Goal: Book appointment/travel/reservation

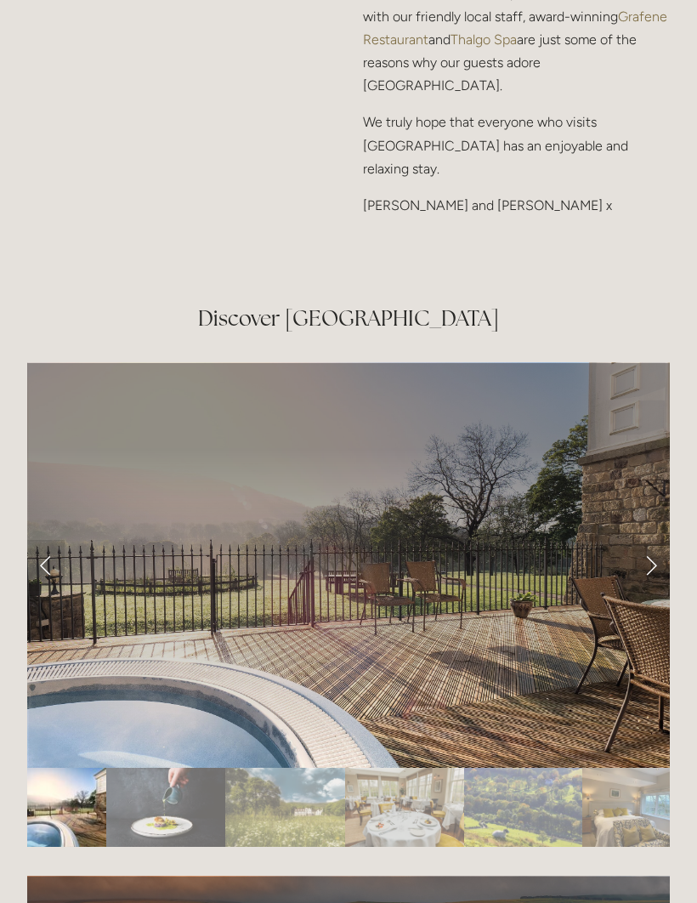
scroll to position [2735, 0]
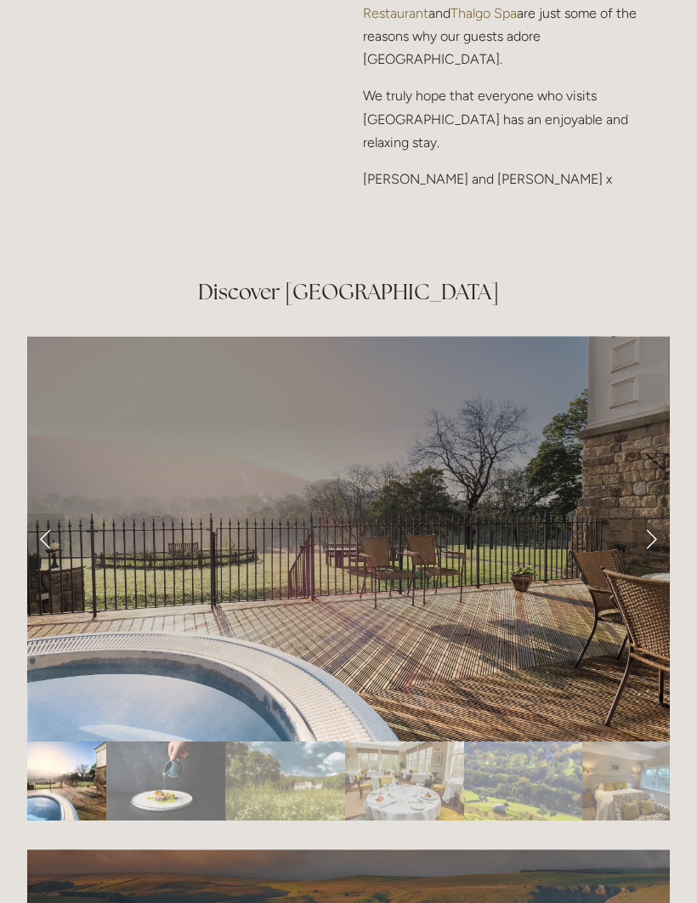
click at [642, 539] on link "Next Slide" at bounding box center [650, 538] width 37 height 51
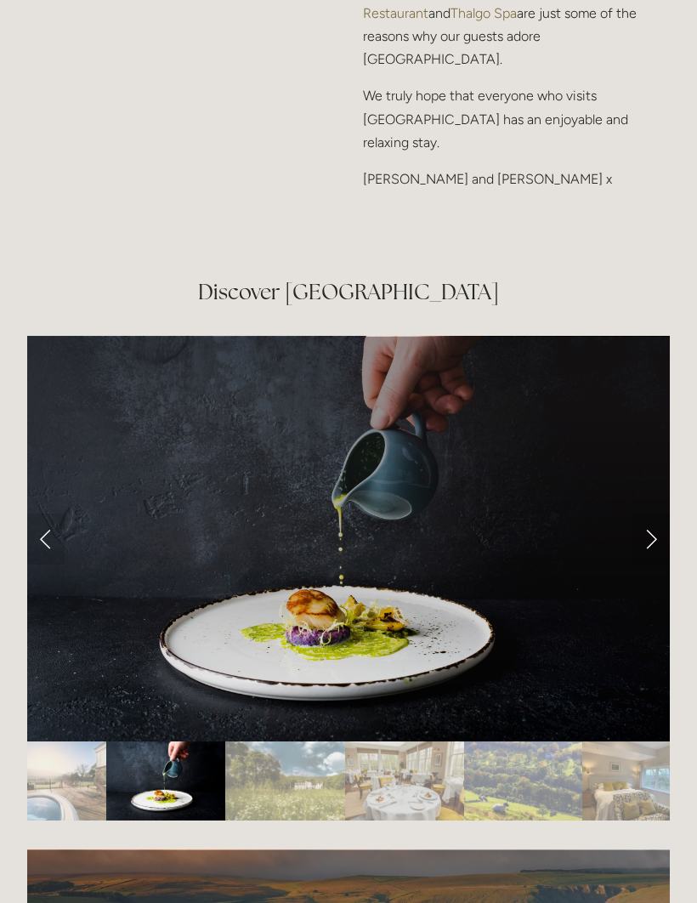
click at [643, 539] on link "Next Slide" at bounding box center [650, 538] width 37 height 51
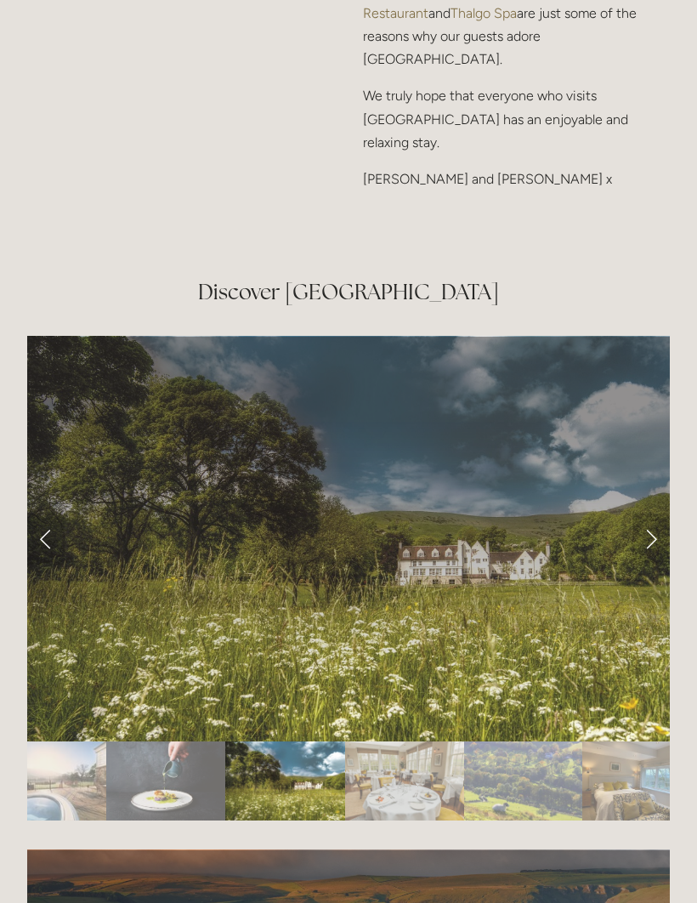
click at [641, 539] on link "Next Slide" at bounding box center [650, 538] width 37 height 51
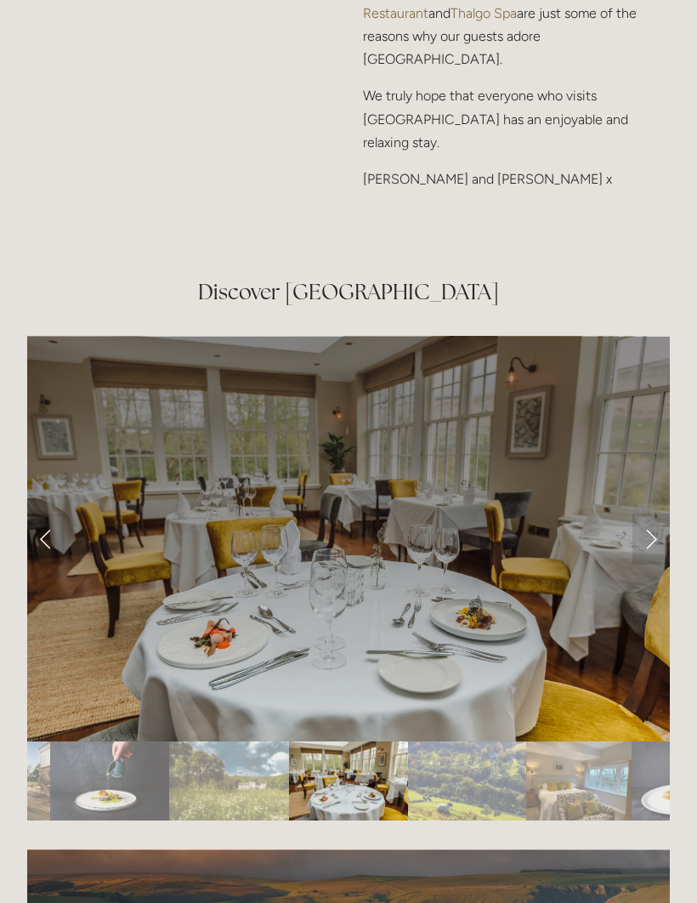
click at [645, 535] on link "Next Slide" at bounding box center [650, 538] width 37 height 51
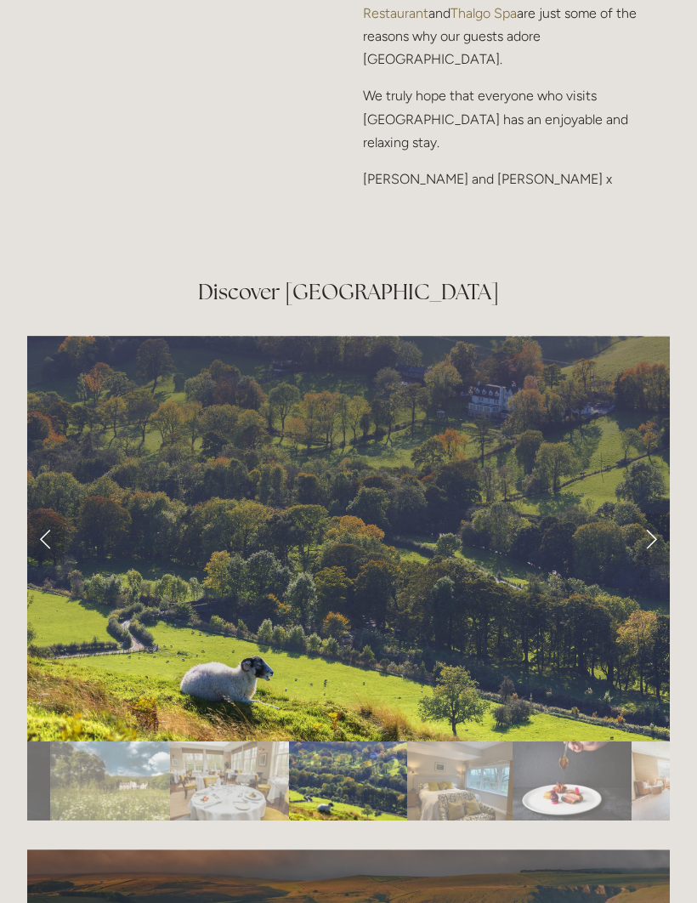
click at [647, 543] on link "Next Slide" at bounding box center [650, 538] width 37 height 51
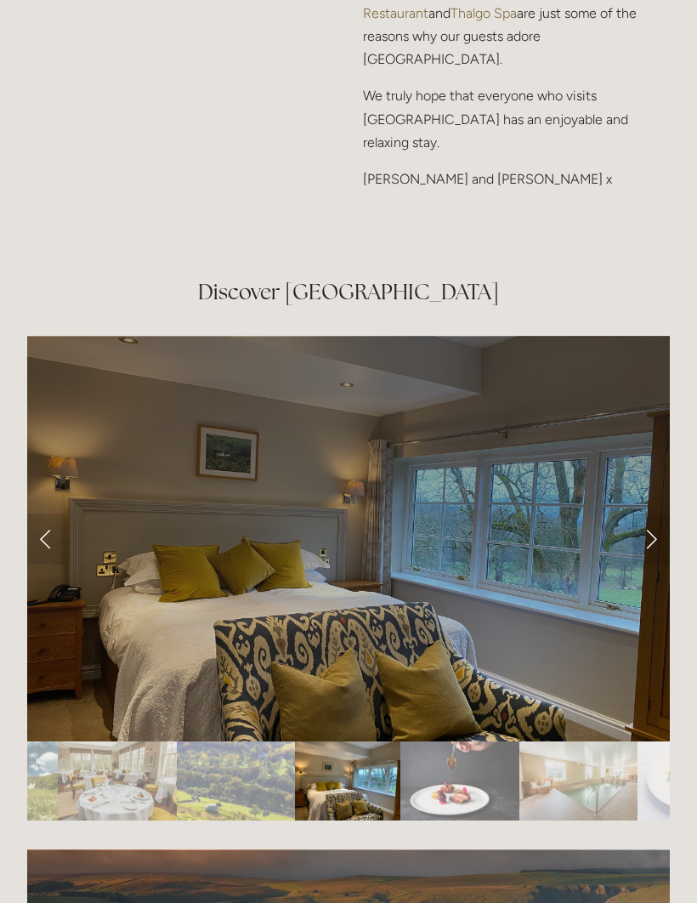
click at [641, 543] on link "Next Slide" at bounding box center [650, 538] width 37 height 51
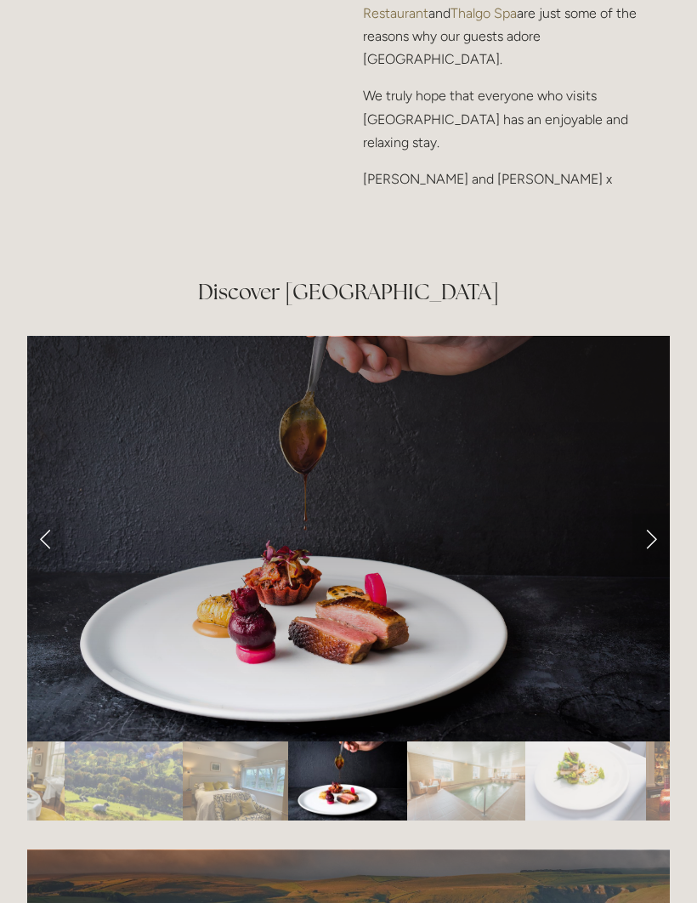
click at [648, 545] on link "Next Slide" at bounding box center [650, 538] width 37 height 51
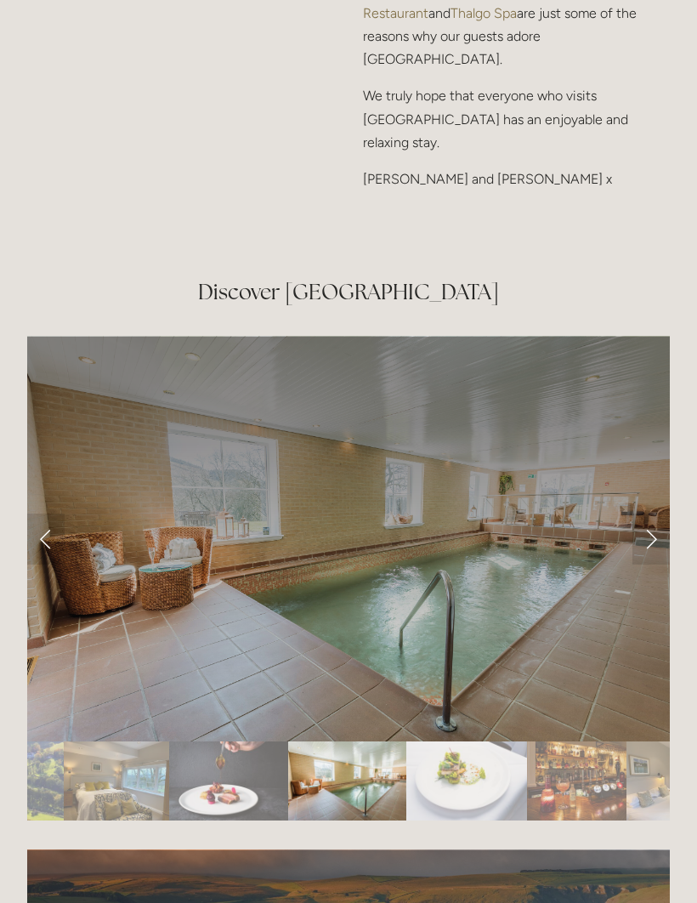
click at [644, 543] on link "Next Slide" at bounding box center [650, 538] width 37 height 51
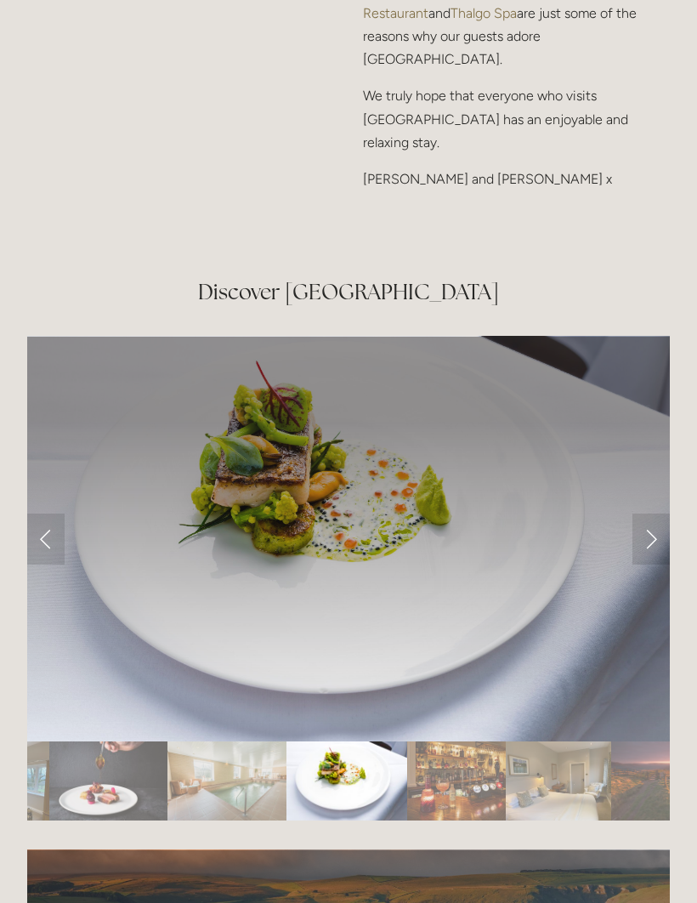
click at [642, 540] on link "Next Slide" at bounding box center [650, 538] width 37 height 51
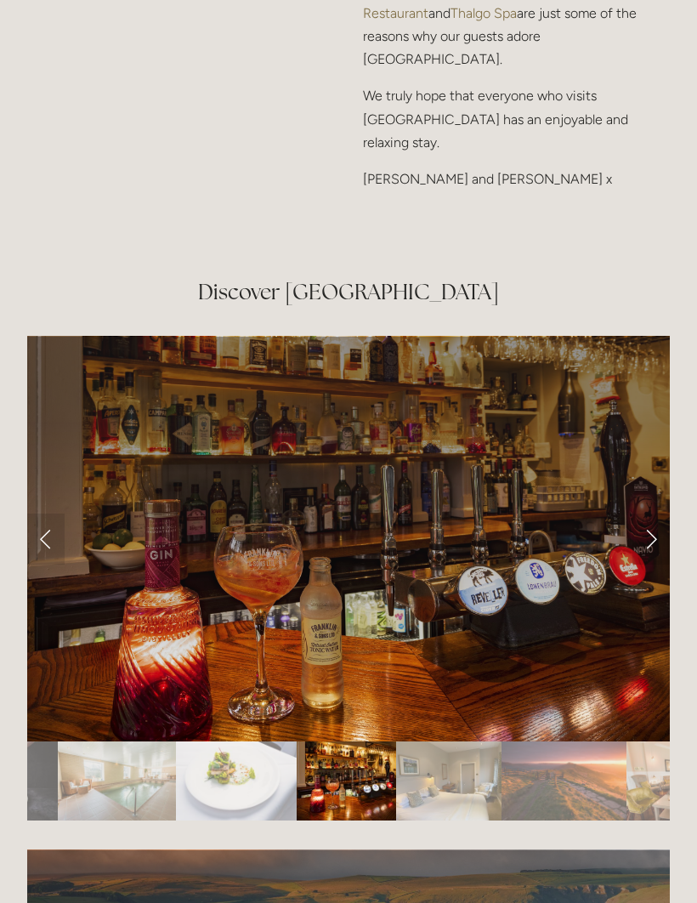
click at [641, 545] on link "Next Slide" at bounding box center [650, 538] width 37 height 51
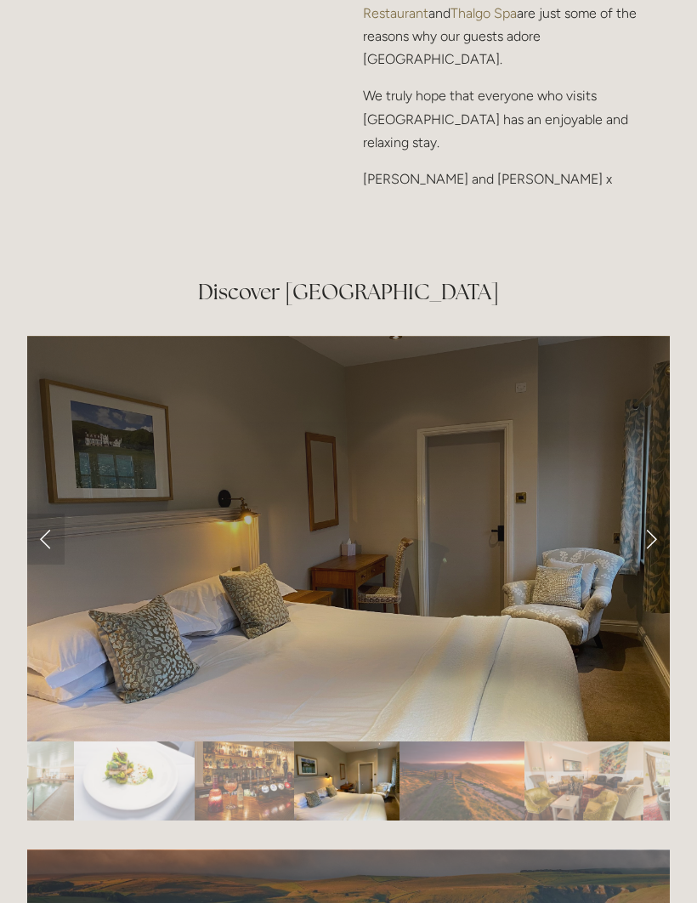
click at [641, 547] on link "Next Slide" at bounding box center [650, 538] width 37 height 51
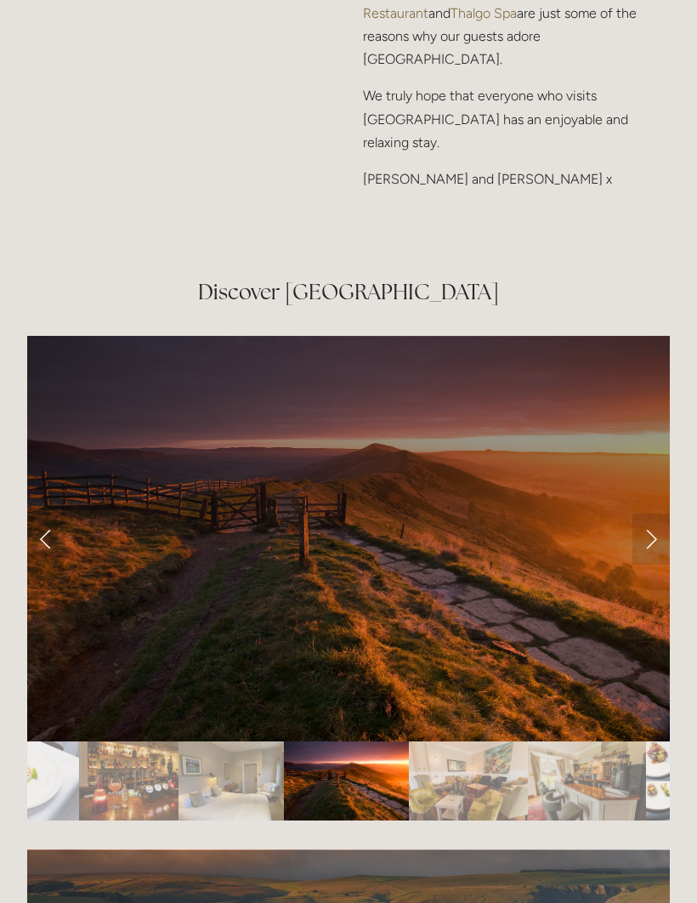
click at [640, 544] on link "Next Slide" at bounding box center [650, 538] width 37 height 51
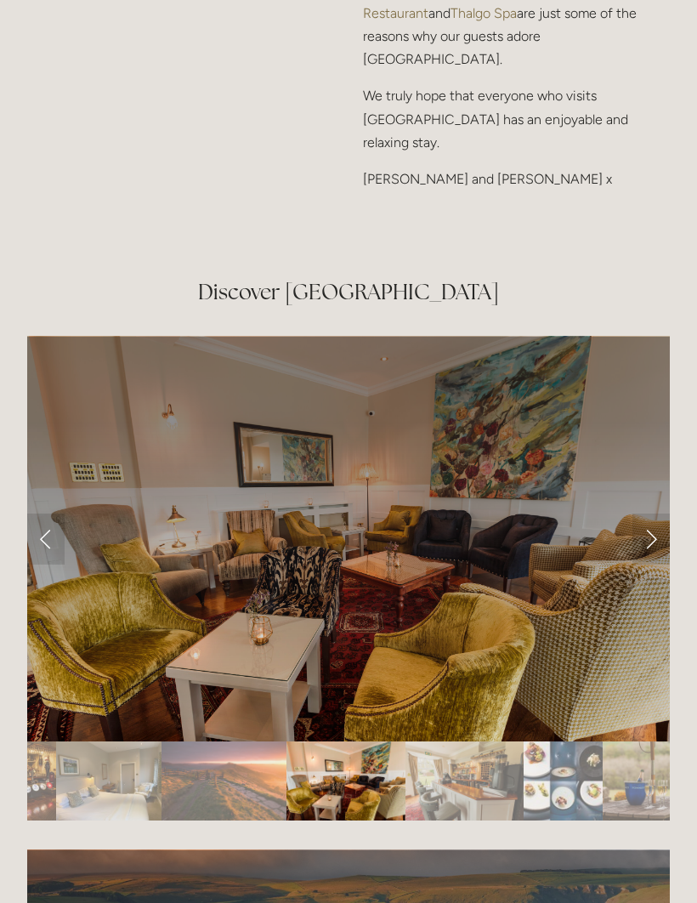
click at [644, 544] on link "Next Slide" at bounding box center [650, 538] width 37 height 51
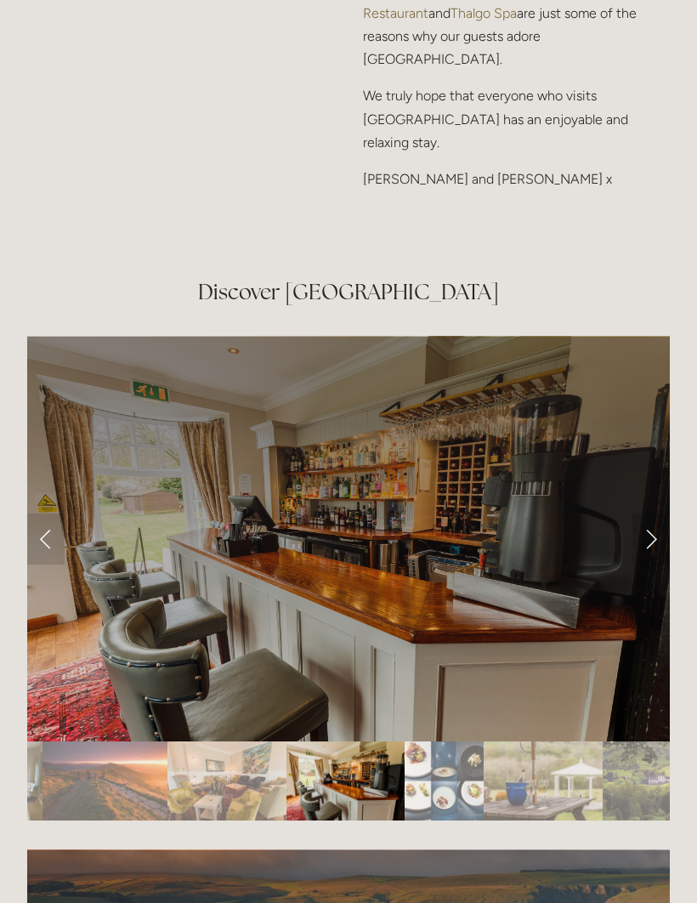
click at [648, 545] on link "Next Slide" at bounding box center [650, 538] width 37 height 51
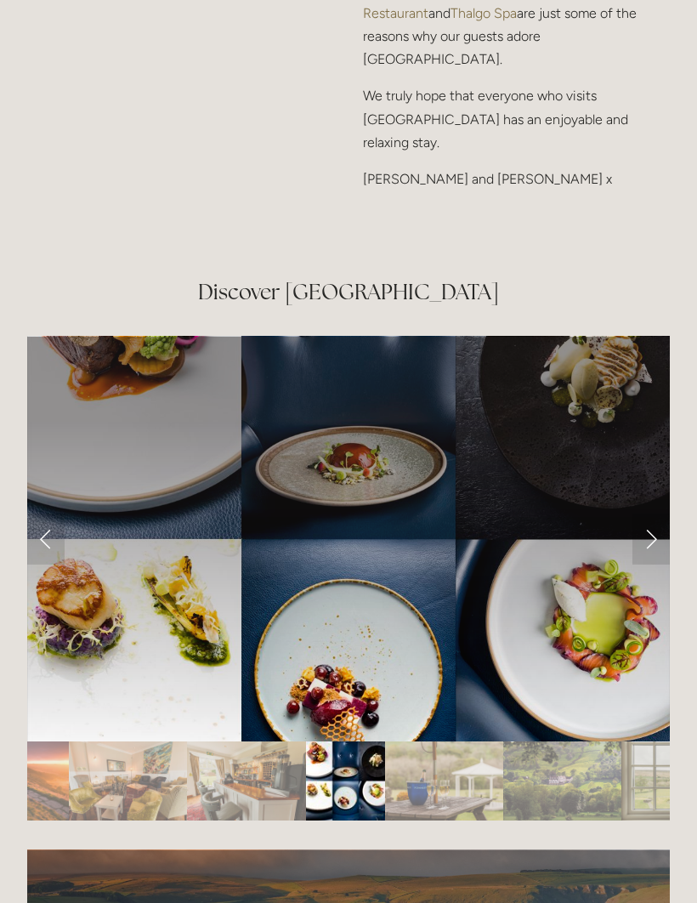
click at [647, 539] on link "Next Slide" at bounding box center [650, 538] width 37 height 51
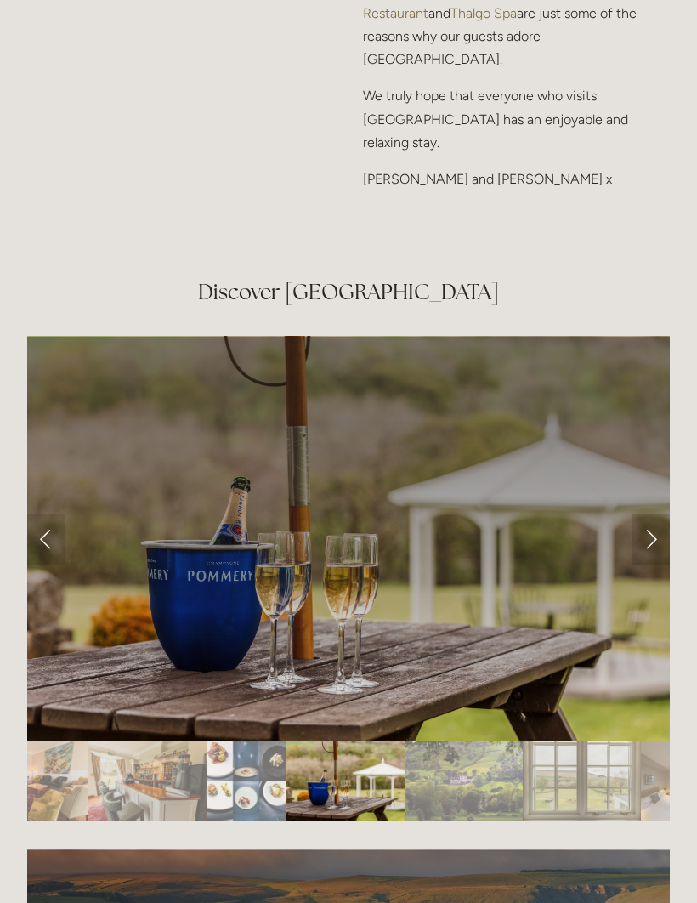
click at [641, 550] on link "Next Slide" at bounding box center [650, 538] width 37 height 51
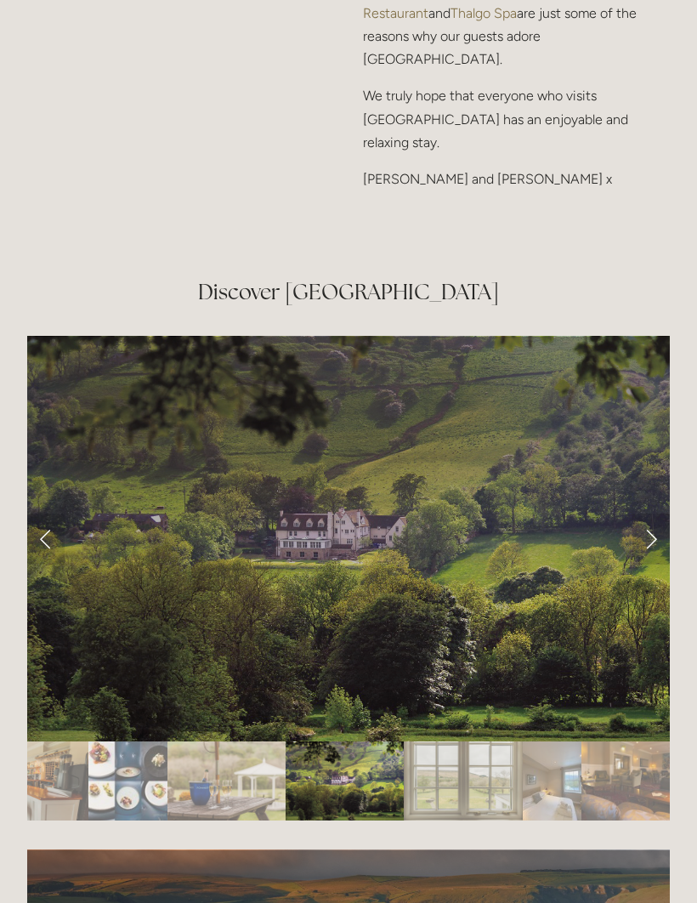
click at [639, 541] on link "Next Slide" at bounding box center [650, 538] width 37 height 51
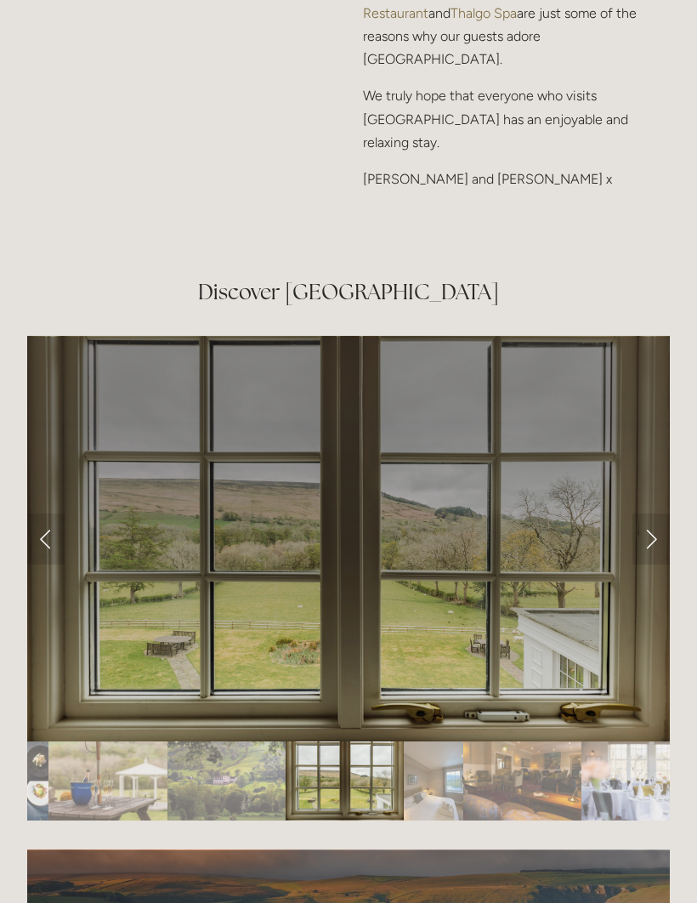
click at [642, 540] on link "Next Slide" at bounding box center [650, 538] width 37 height 51
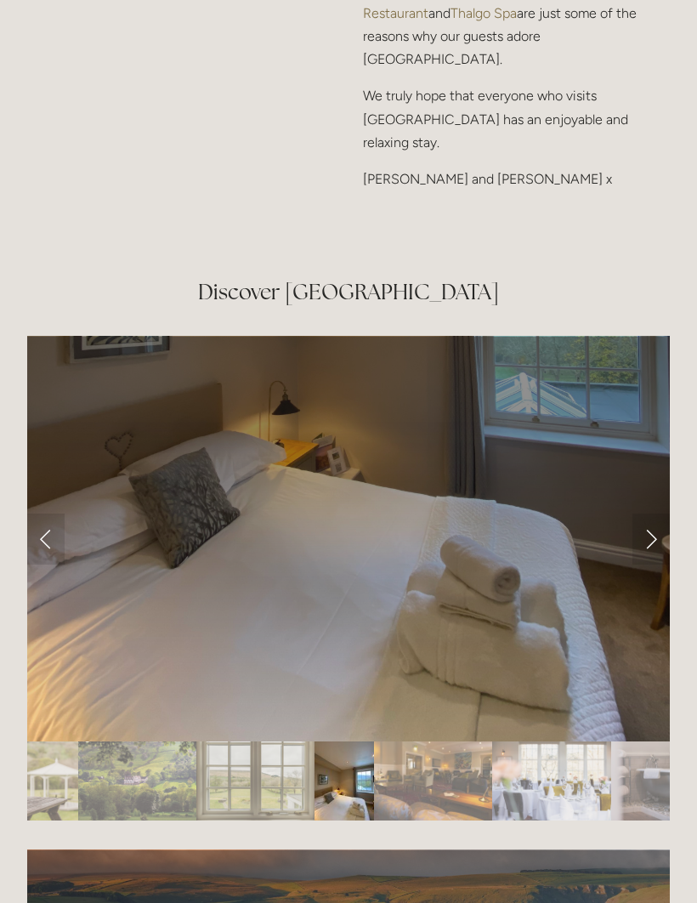
click at [647, 544] on link "Next Slide" at bounding box center [650, 538] width 37 height 51
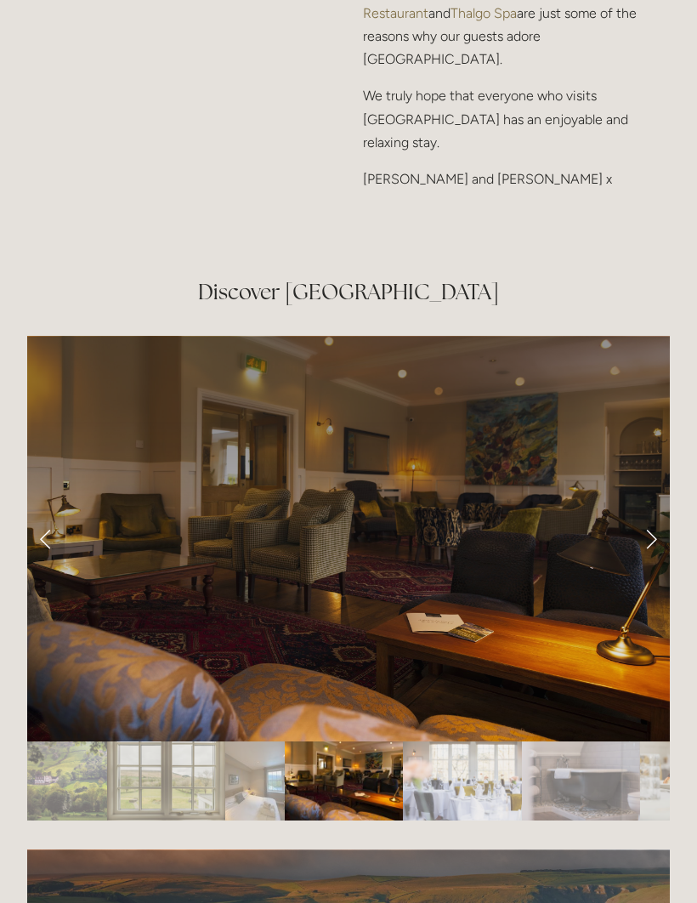
click at [646, 546] on link "Next Slide" at bounding box center [650, 538] width 37 height 51
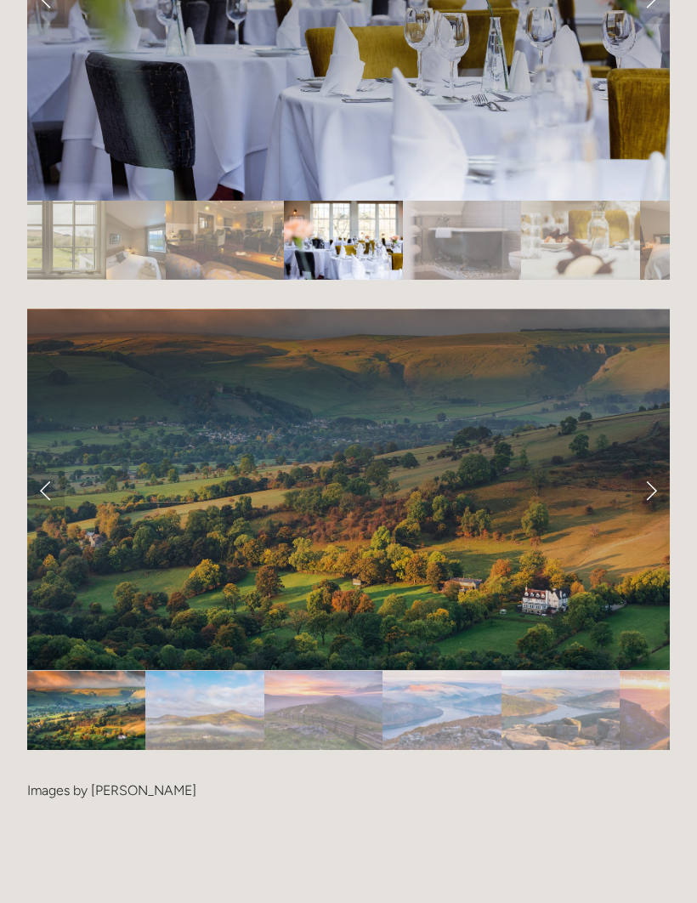
scroll to position [3275, 0]
click at [648, 496] on link "Next Slide" at bounding box center [650, 489] width 37 height 51
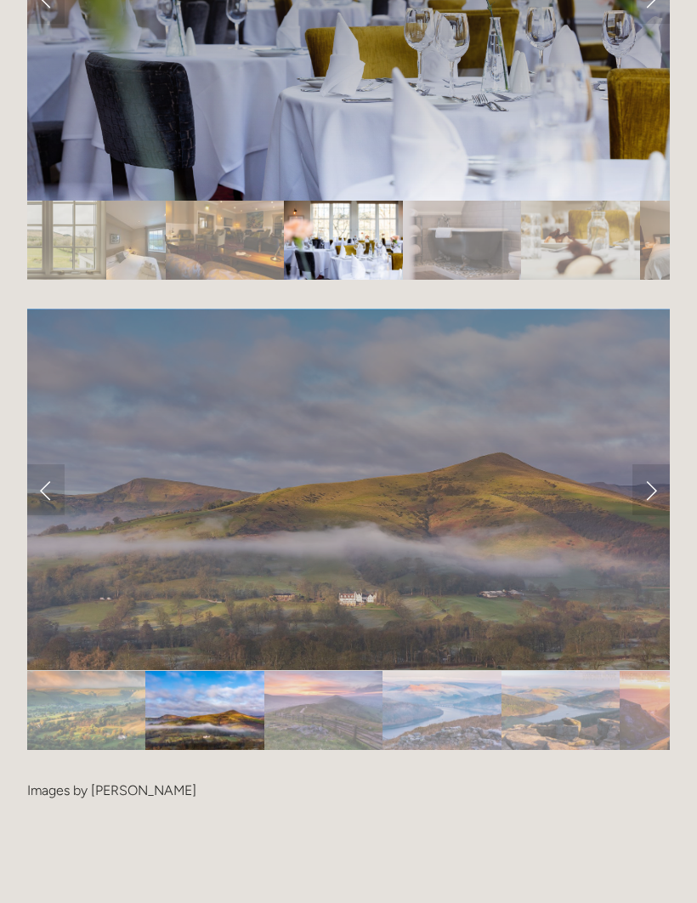
click at [648, 500] on link "Next Slide" at bounding box center [650, 489] width 37 height 51
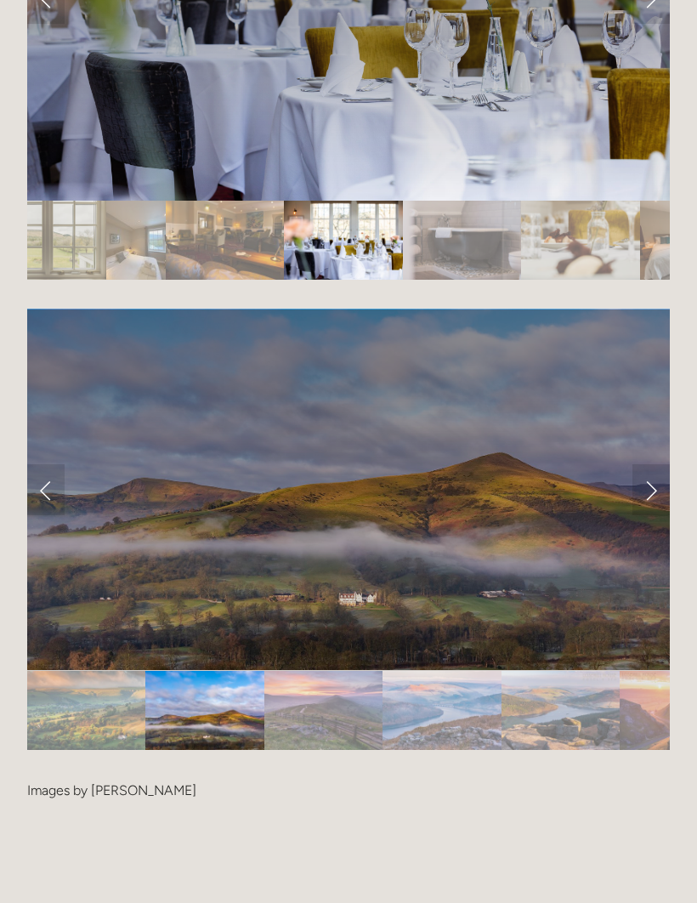
click at [648, 495] on link "Next Slide" at bounding box center [650, 489] width 37 height 51
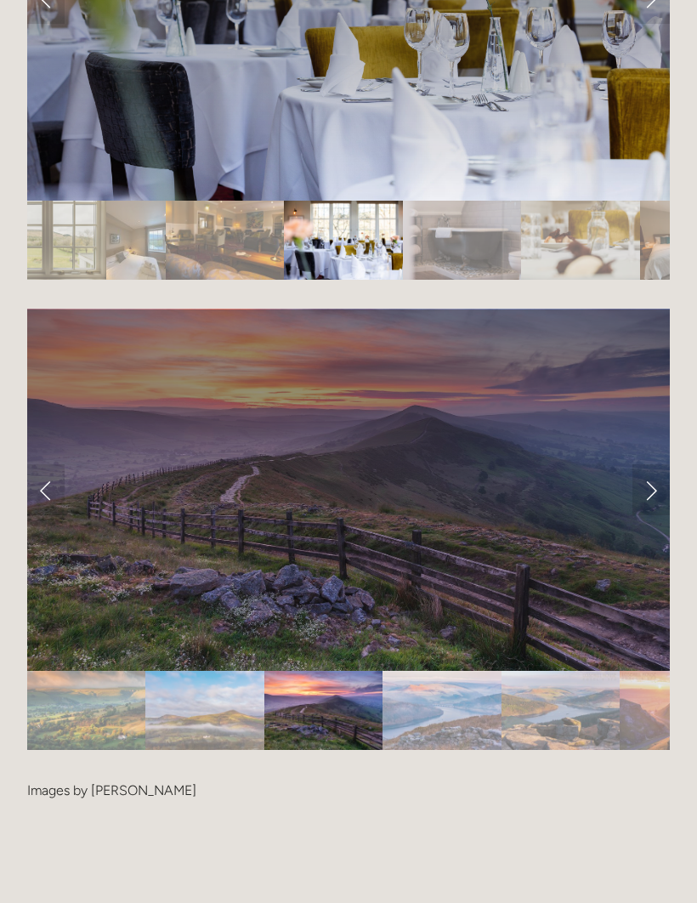
click at [642, 491] on link "Next Slide" at bounding box center [650, 489] width 37 height 51
click at [647, 489] on link "Next Slide" at bounding box center [650, 489] width 37 height 51
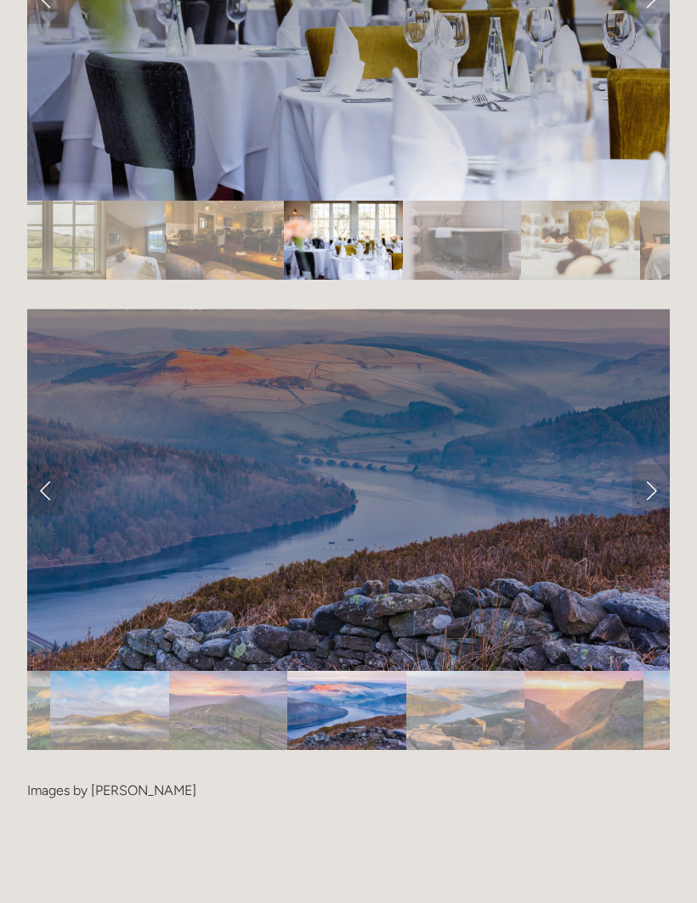
click at [648, 498] on link "Next Slide" at bounding box center [650, 489] width 37 height 51
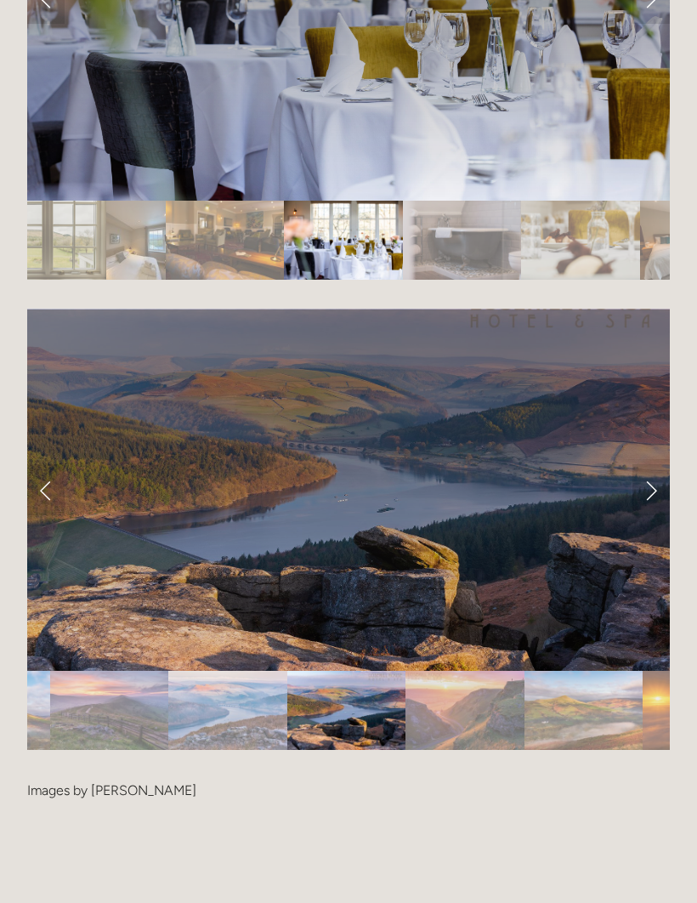
click at [647, 491] on link "Next Slide" at bounding box center [650, 489] width 37 height 51
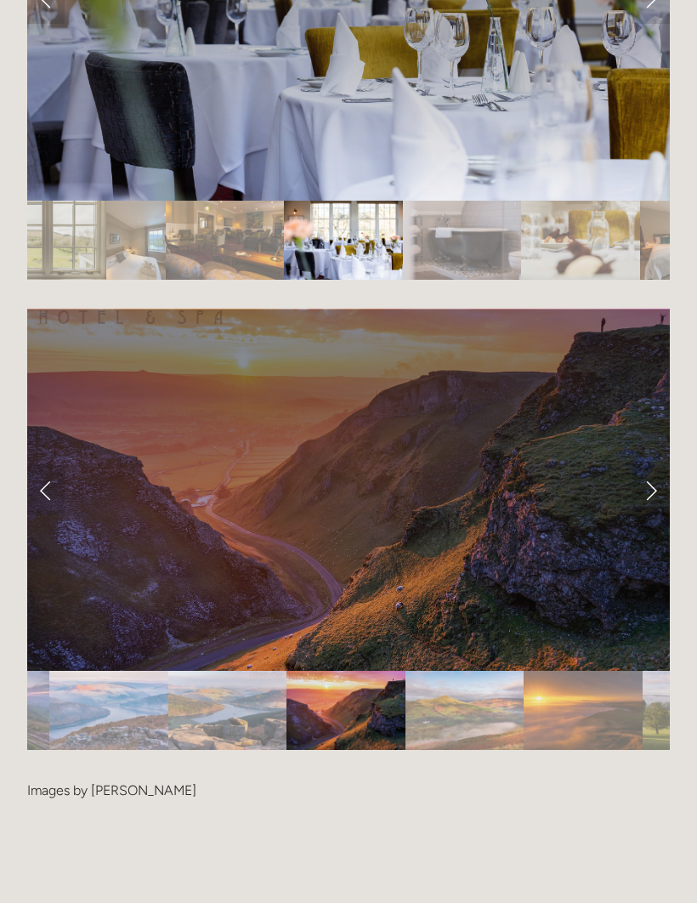
click at [646, 494] on link "Next Slide" at bounding box center [650, 489] width 37 height 51
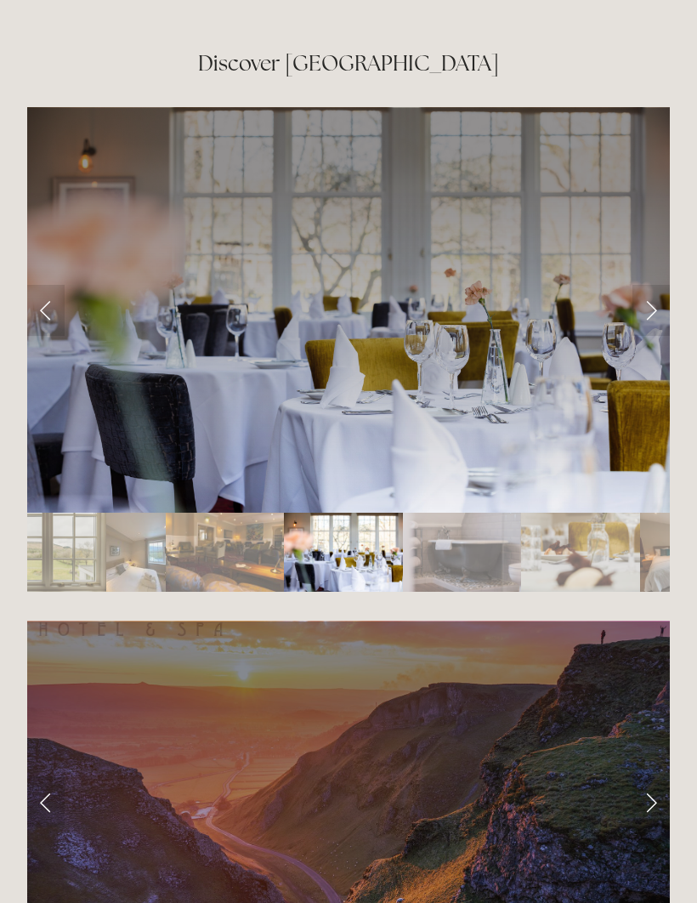
scroll to position [2963, 0]
click at [641, 313] on link "Next Slide" at bounding box center [650, 310] width 37 height 51
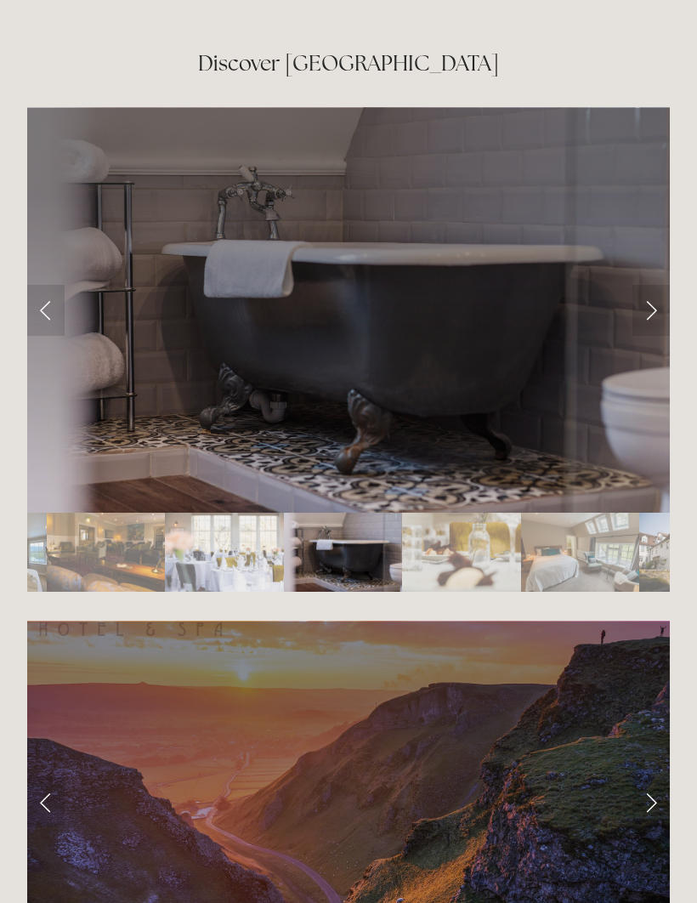
click at [645, 311] on link "Next Slide" at bounding box center [650, 310] width 37 height 51
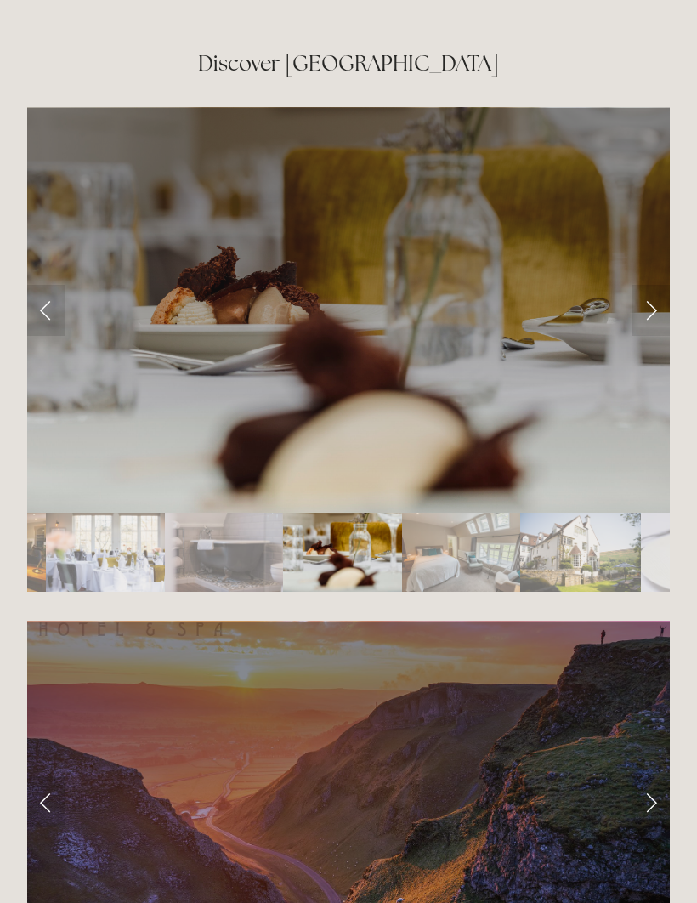
click at [641, 313] on link "Next Slide" at bounding box center [650, 310] width 37 height 51
click at [644, 314] on link "Next Slide" at bounding box center [650, 310] width 37 height 51
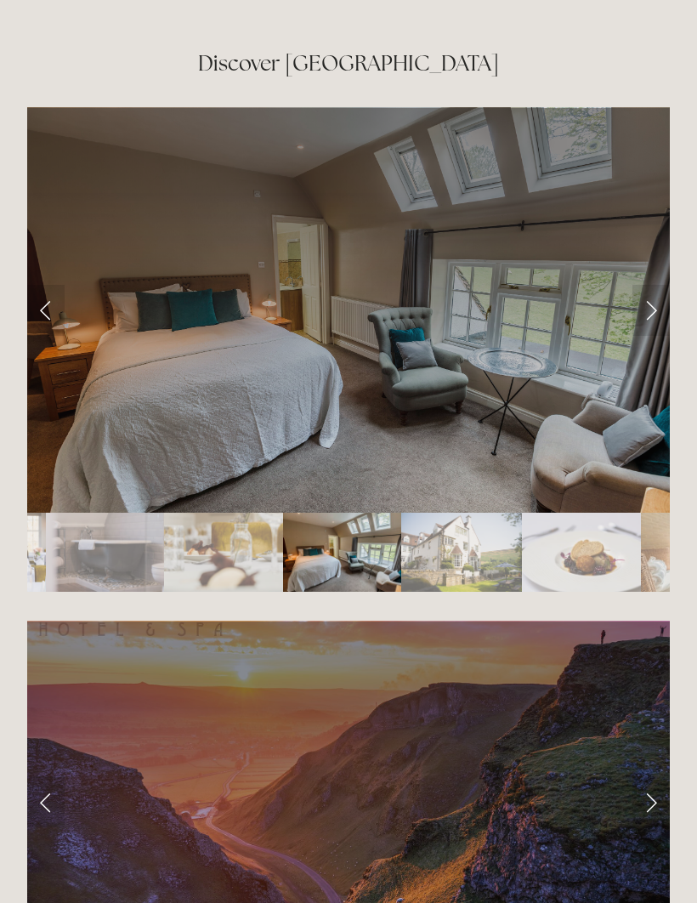
click at [645, 313] on link "Next Slide" at bounding box center [650, 310] width 37 height 51
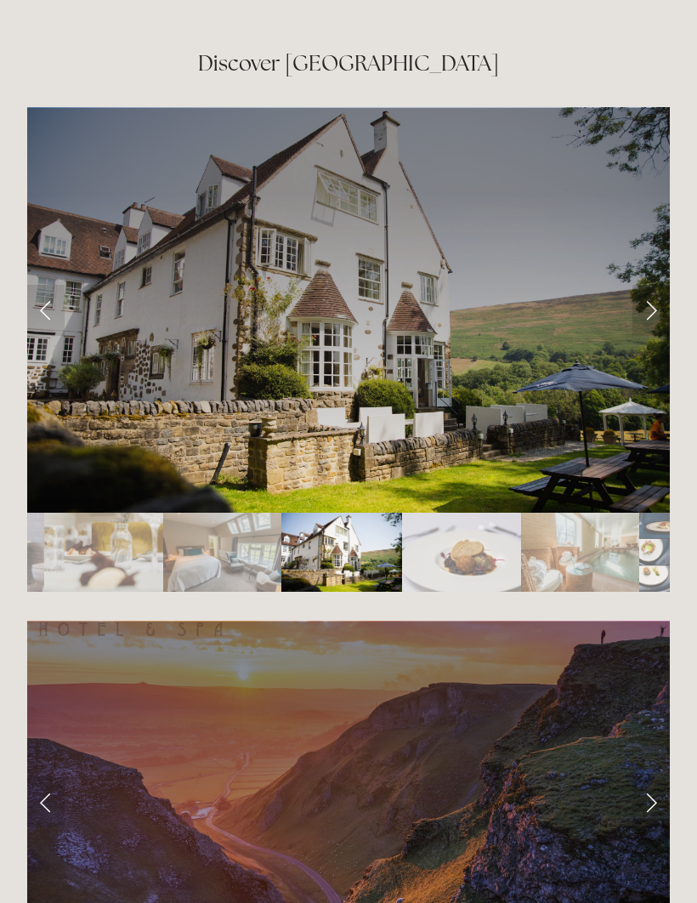
click at [637, 314] on link "Next Slide" at bounding box center [650, 310] width 37 height 51
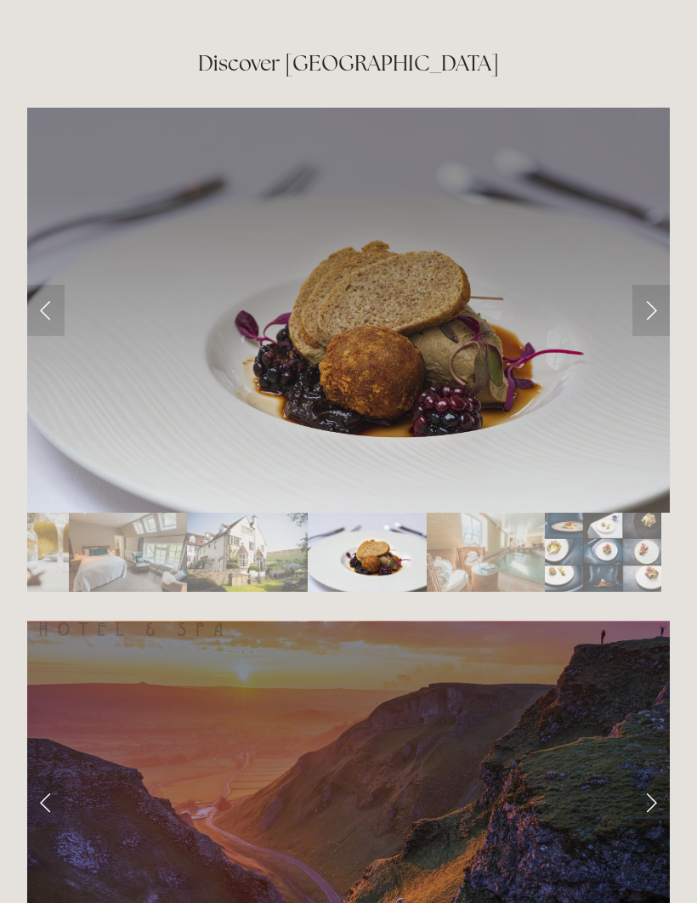
click at [644, 308] on link "Next Slide" at bounding box center [650, 310] width 37 height 51
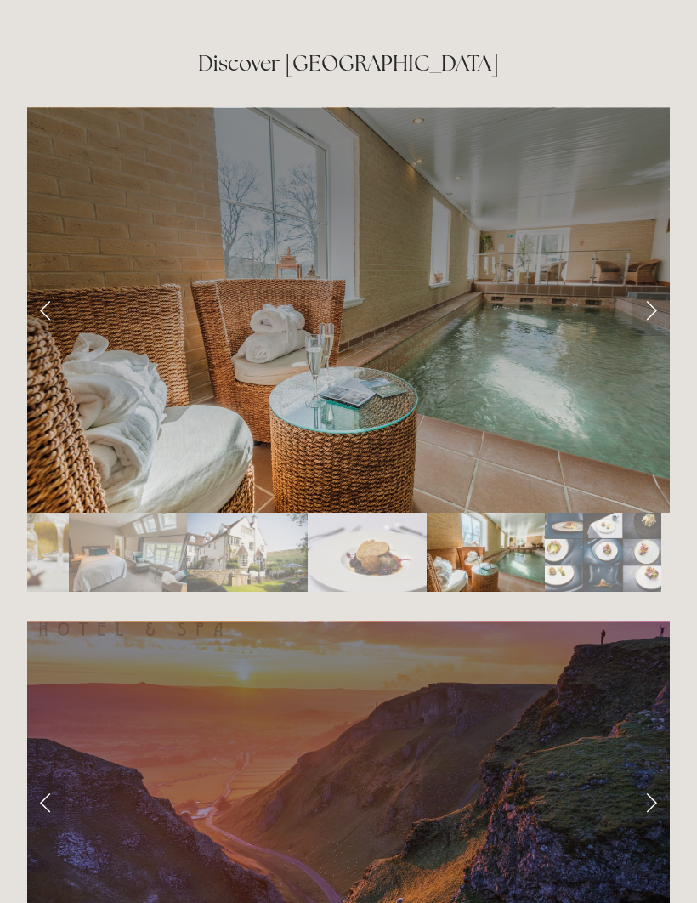
click at [647, 310] on link "Next Slide" at bounding box center [650, 310] width 37 height 51
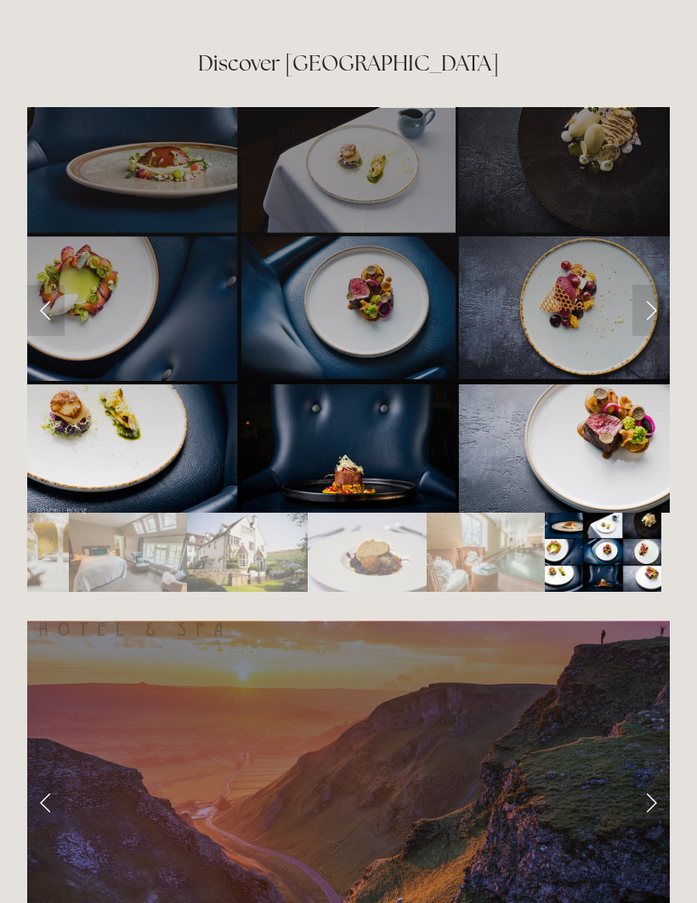
click at [639, 309] on link "Next Slide" at bounding box center [650, 310] width 37 height 51
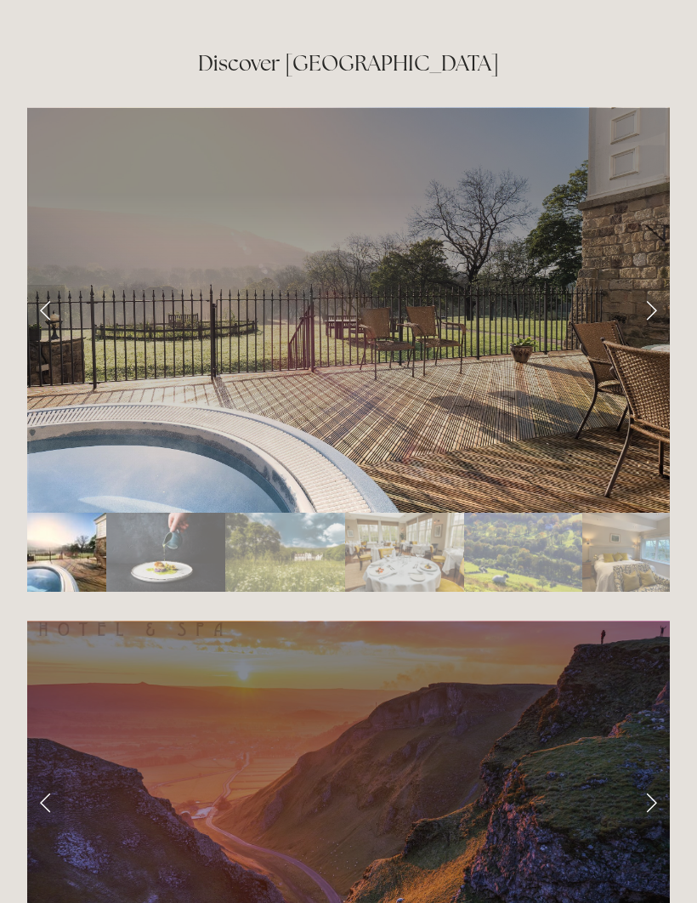
click at [641, 320] on link "Next Slide" at bounding box center [650, 310] width 37 height 51
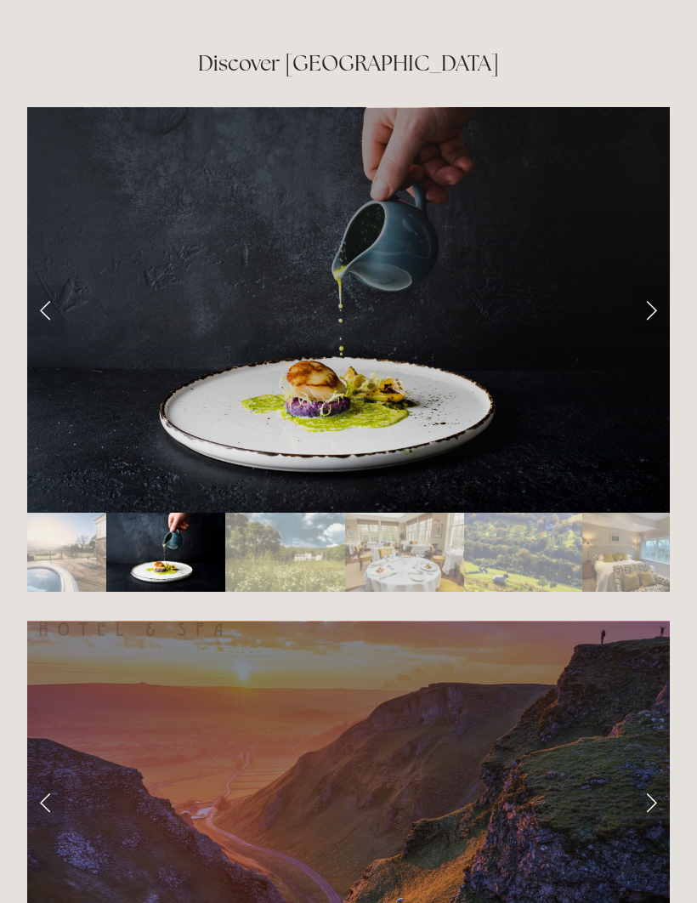
click at [648, 318] on link "Next Slide" at bounding box center [650, 310] width 37 height 51
click at [640, 315] on link "Next Slide" at bounding box center [650, 310] width 37 height 51
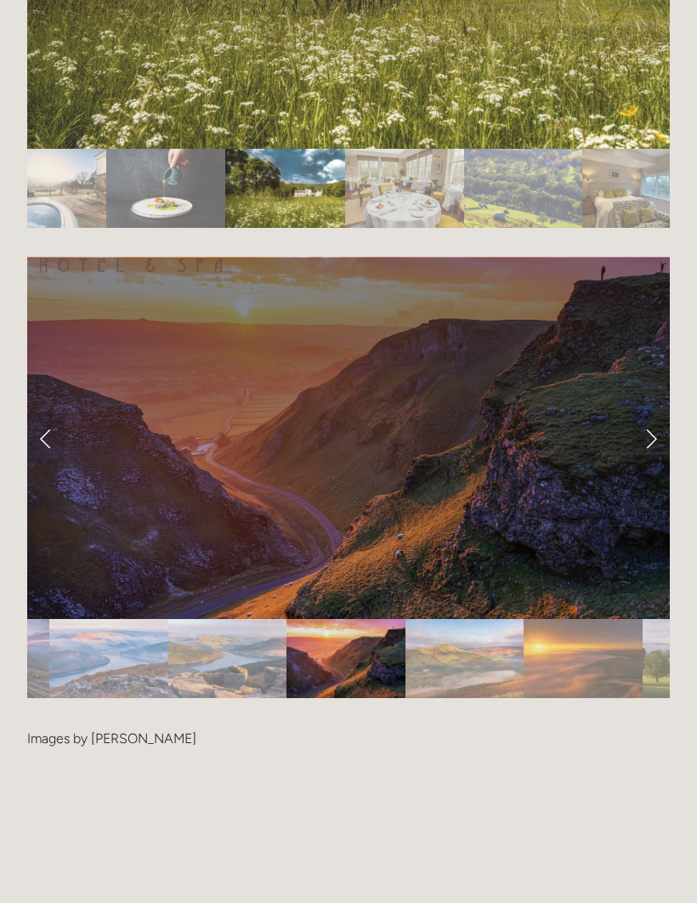
scroll to position [3327, 0]
click at [642, 440] on link "Next Slide" at bounding box center [650, 437] width 37 height 51
click at [646, 441] on link "Next Slide" at bounding box center [650, 437] width 37 height 51
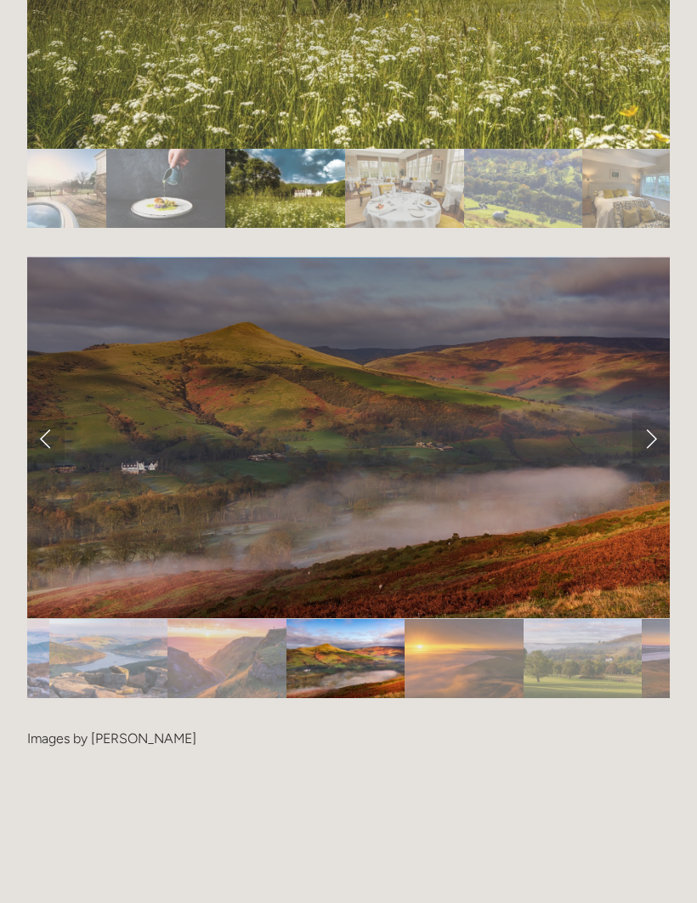
click at [646, 444] on link "Next Slide" at bounding box center [650, 437] width 37 height 51
click at [648, 439] on link "Next Slide" at bounding box center [650, 437] width 37 height 51
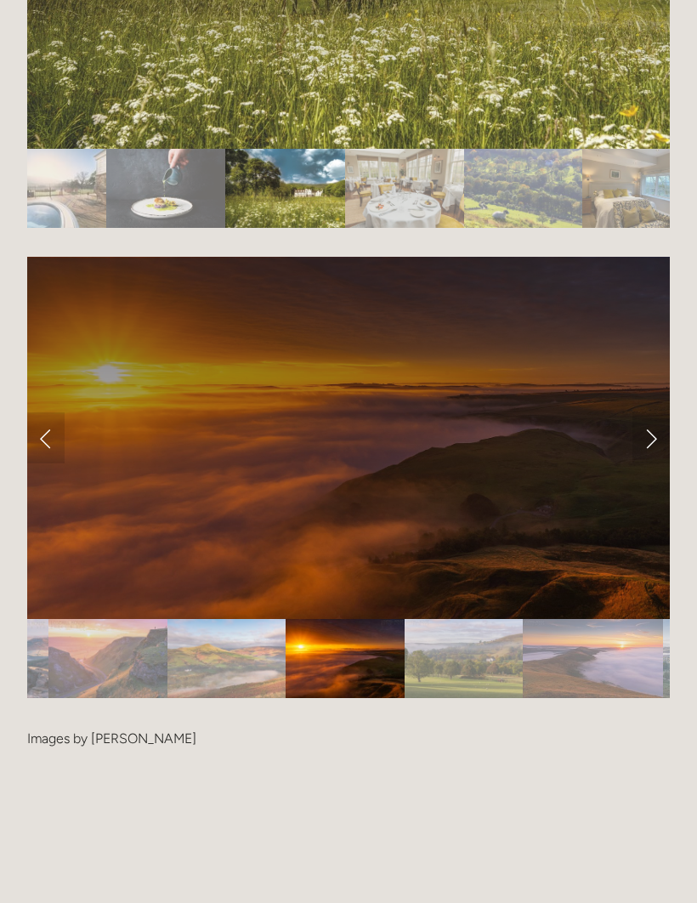
click at [645, 443] on link "Next Slide" at bounding box center [650, 437] width 37 height 51
click at [650, 441] on link "Next Slide" at bounding box center [650, 437] width 37 height 51
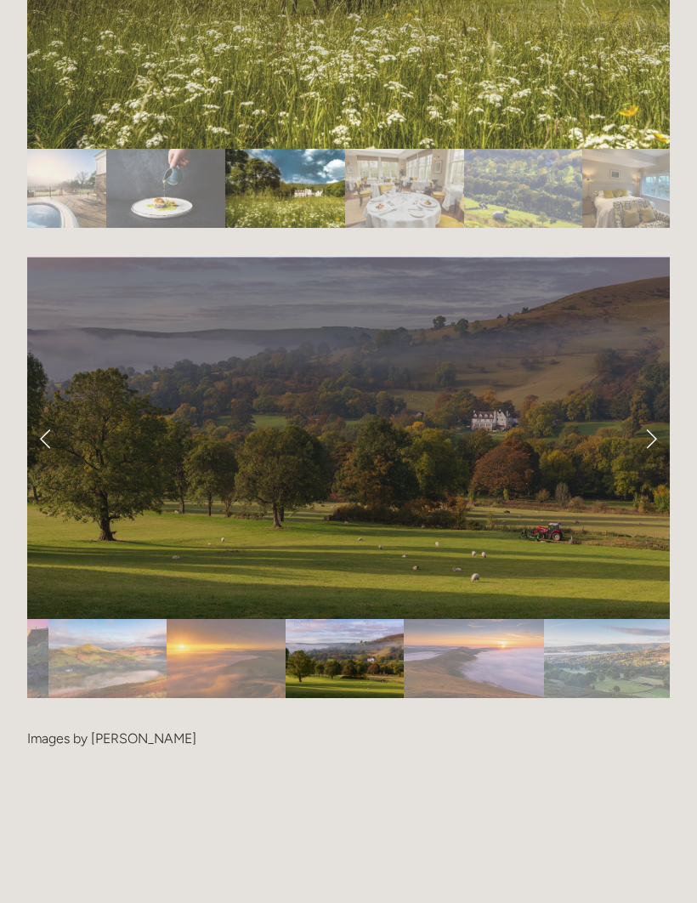
click at [651, 443] on link "Next Slide" at bounding box center [650, 437] width 37 height 51
click at [648, 441] on link "Next Slide" at bounding box center [650, 437] width 37 height 51
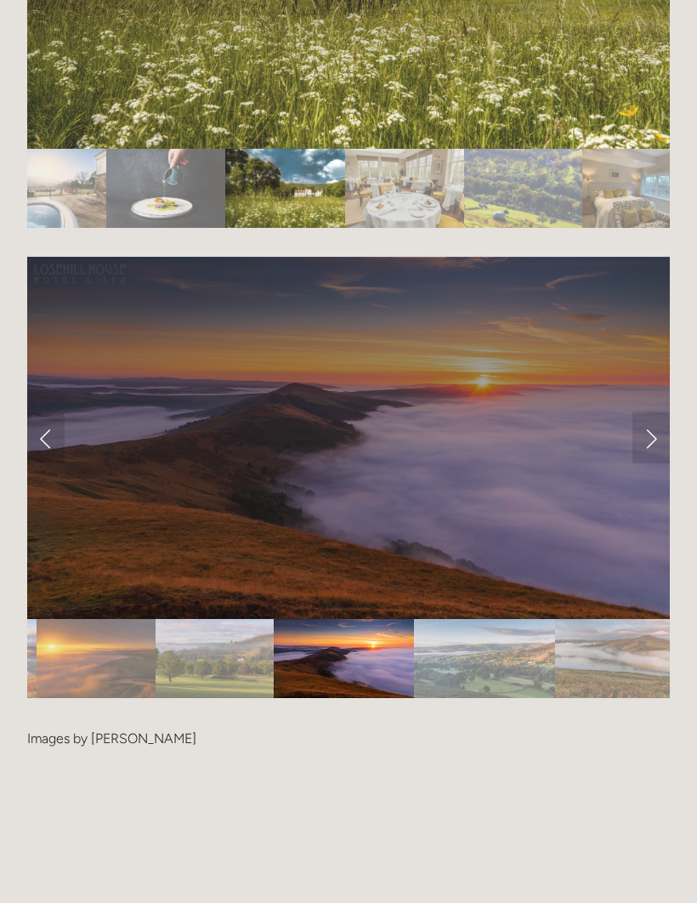
click at [644, 449] on link "Next Slide" at bounding box center [650, 437] width 37 height 51
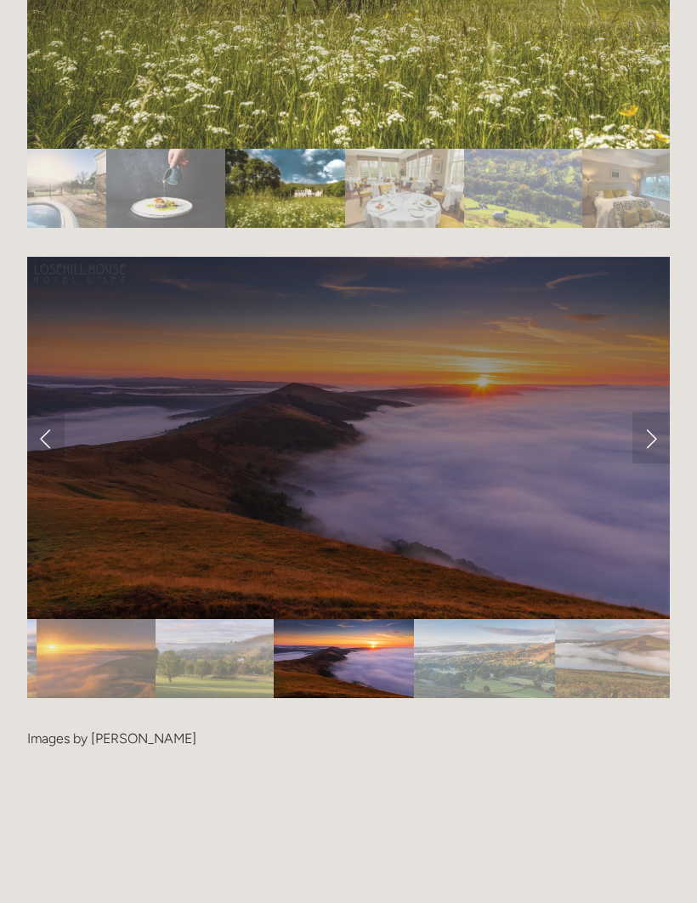
click at [645, 439] on link "Next Slide" at bounding box center [650, 437] width 37 height 51
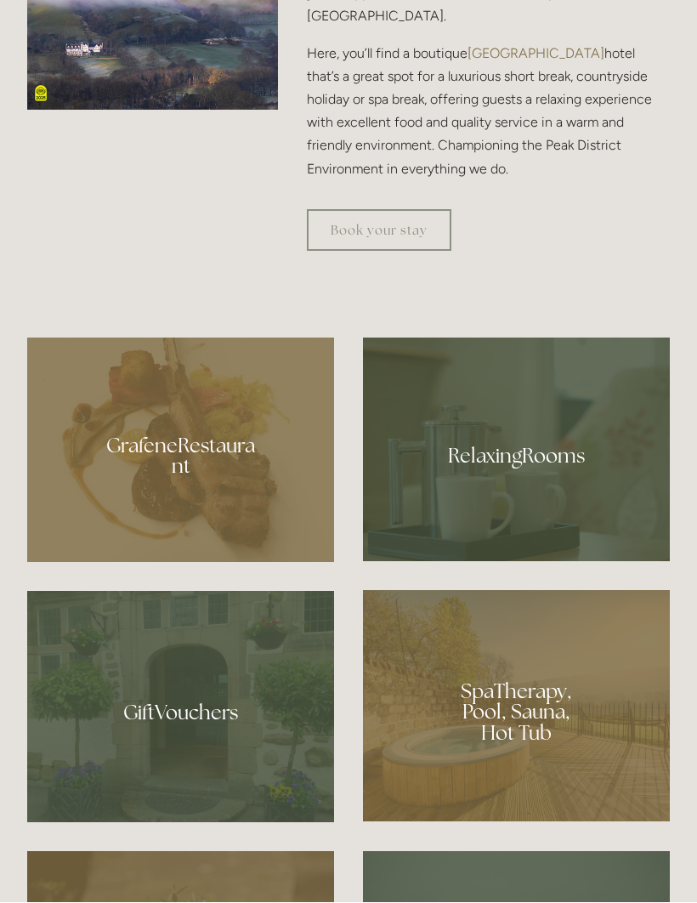
scroll to position [990, 0]
click at [413, 251] on link "Book your stay" at bounding box center [379, 230] width 144 height 42
